Goal: Information Seeking & Learning: Compare options

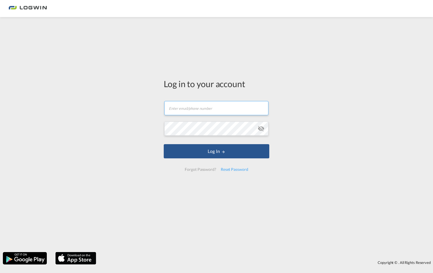
type input "[PERSON_NAME][EMAIL_ADDRESS][DOMAIN_NAME]"
click at [222, 159] on form "[EMAIL_ADDRESS][PERSON_NAME][DOMAIN_NAME] Password field is required Log In For…" at bounding box center [217, 135] width 106 height 81
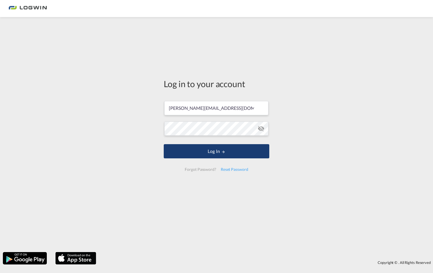
click at [224, 154] on md-icon "LOGIN" at bounding box center [223, 152] width 4 height 4
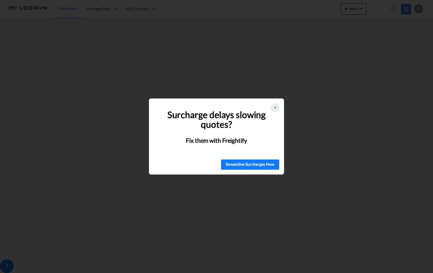
click at [274, 107] on icon at bounding box center [275, 107] width 5 height 5
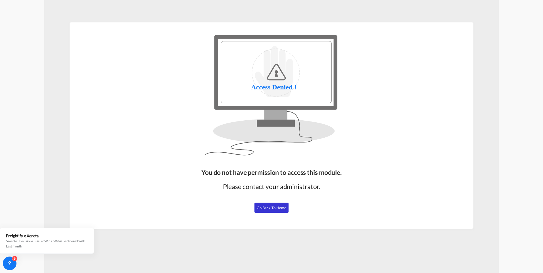
click at [280, 215] on div "You do not have permission to access this module. Please contact your administr…" at bounding box center [271, 195] width 145 height 61
click at [284, 211] on button "Go Back to Home" at bounding box center [271, 208] width 34 height 10
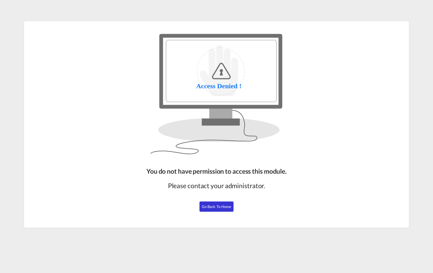
click at [224, 208] on span "Go Back to Home" at bounding box center [217, 206] width 30 height 5
